Goal: Task Accomplishment & Management: Use online tool/utility

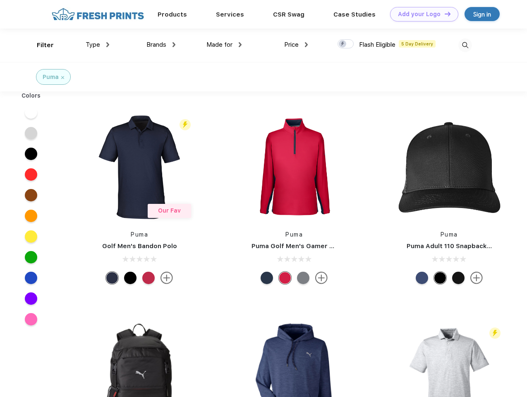
click at [421, 14] on link "Add your Logo Design Tool" at bounding box center [424, 14] width 68 height 14
click at [0, 0] on div "Design Tool" at bounding box center [0, 0] width 0 height 0
click at [444, 14] on link "Add your Logo Design Tool" at bounding box center [424, 14] width 68 height 14
click at [40, 45] on div "Filter" at bounding box center [45, 46] width 17 height 10
click at [98, 45] on span "Type" at bounding box center [93, 44] width 14 height 7
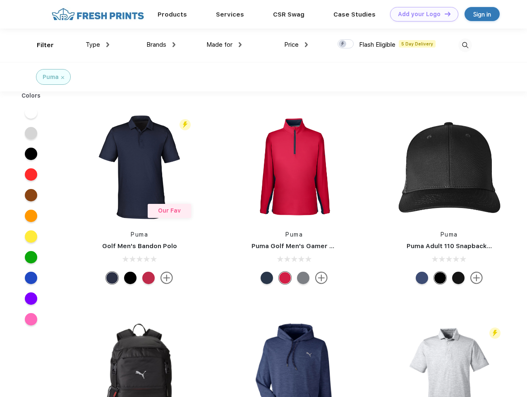
click at [161, 45] on span "Brands" at bounding box center [157, 44] width 20 height 7
click at [224, 45] on span "Made for" at bounding box center [220, 44] width 26 height 7
click at [296, 45] on span "Price" at bounding box center [291, 44] width 14 height 7
click at [346, 44] on div at bounding box center [346, 43] width 16 height 9
click at [343, 44] on input "checkbox" at bounding box center [340, 41] width 5 height 5
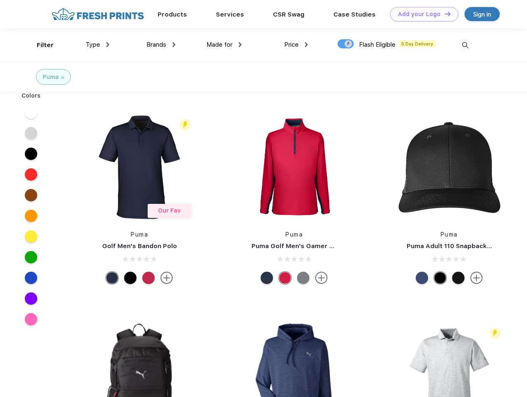
click at [465, 45] on img at bounding box center [466, 45] width 14 height 14
